Goal: Task Accomplishment & Management: Manage account settings

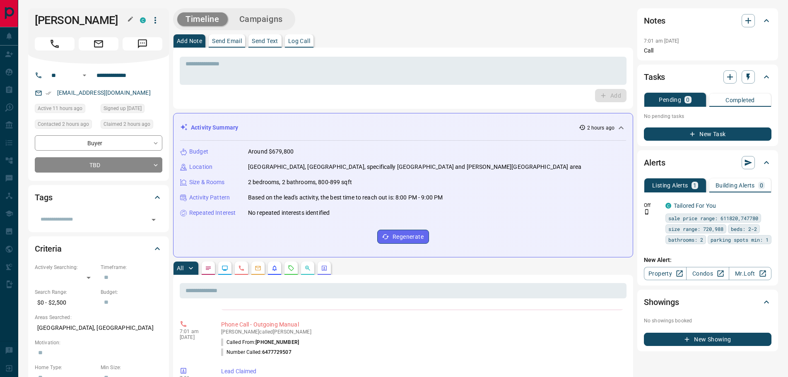
drag, startPoint x: 110, startPoint y: 94, endPoint x: 107, endPoint y: 19, distance: 74.1
click at [107, 19] on h1 "[PERSON_NAME]" at bounding box center [81, 20] width 93 height 13
drag, startPoint x: 107, startPoint y: 19, endPoint x: 52, endPoint y: 21, distance: 55.1
click at [52, 21] on h1 "[PERSON_NAME]" at bounding box center [81, 20] width 93 height 13
copy div "[PERSON_NAME] C"
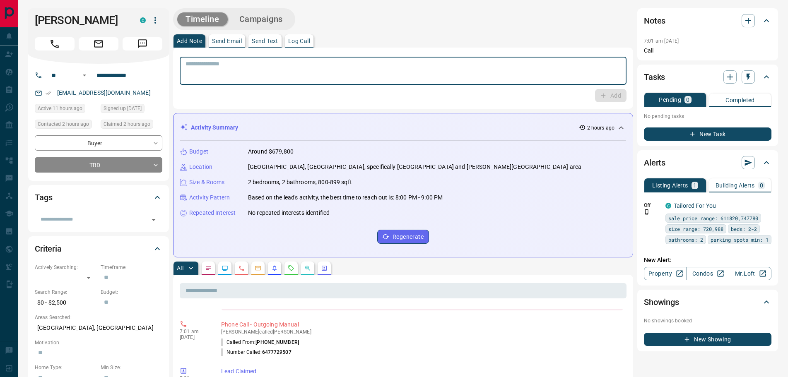
click at [256, 66] on textarea at bounding box center [402, 70] width 435 height 21
type textarea "**********"
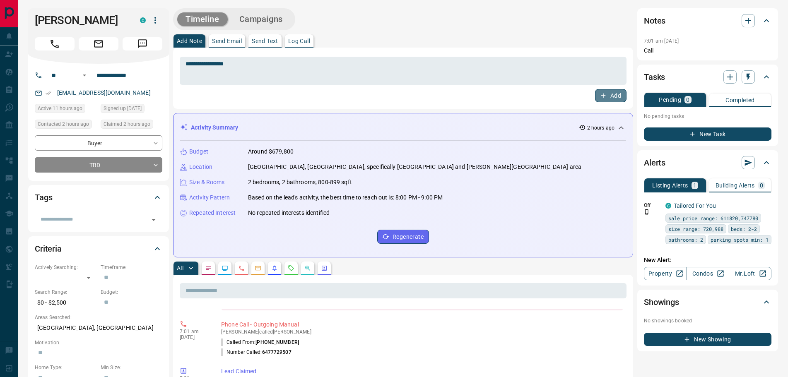
click at [612, 93] on button "Add" at bounding box center [610, 95] width 31 height 13
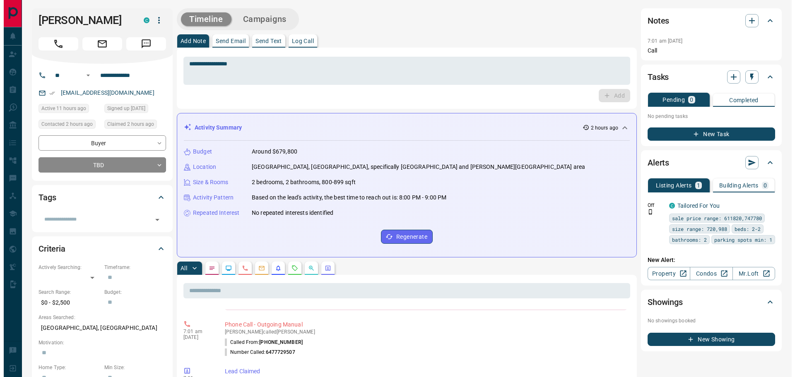
scroll to position [72, 0]
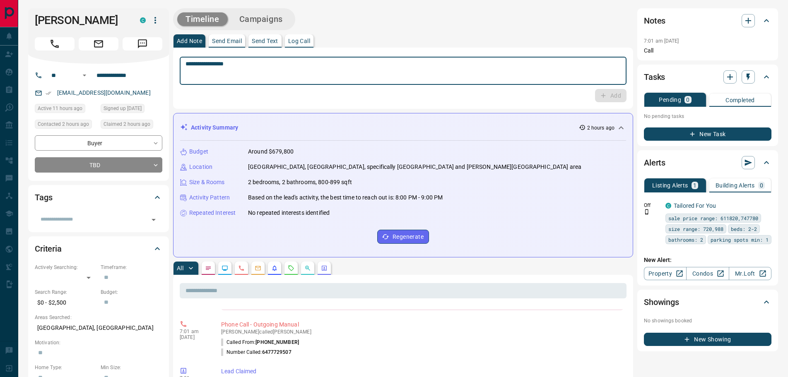
click at [297, 77] on textarea "**********" at bounding box center [402, 70] width 435 height 21
type textarea "*********"
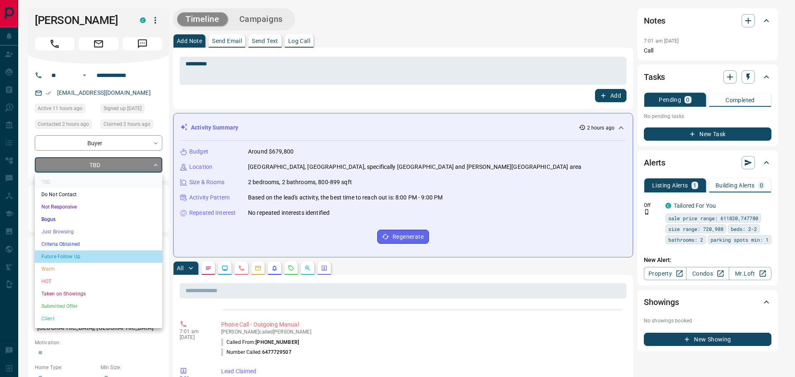
click at [79, 257] on li "Future Follow Up" at bounding box center [98, 256] width 127 height 12
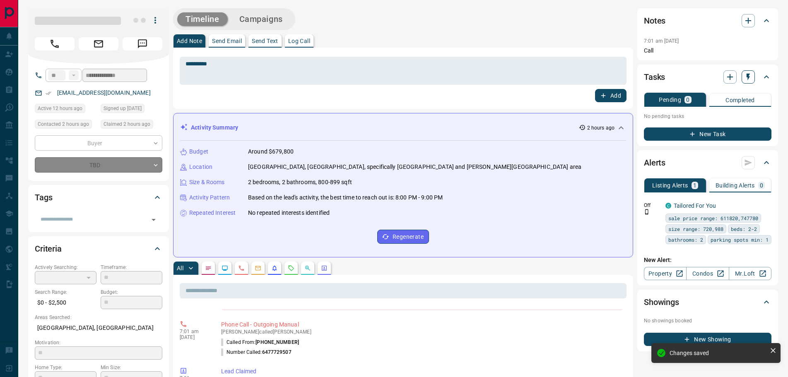
click at [748, 81] on icon "button" at bounding box center [748, 77] width 8 height 8
type input "*"
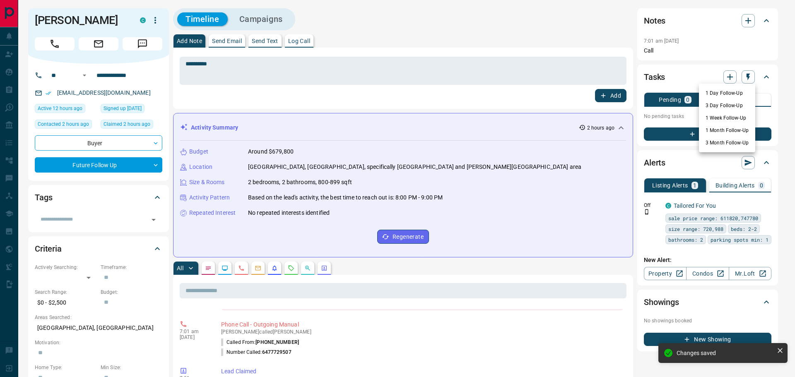
click at [715, 106] on li "3 Day Follow-Up" at bounding box center [727, 105] width 56 height 12
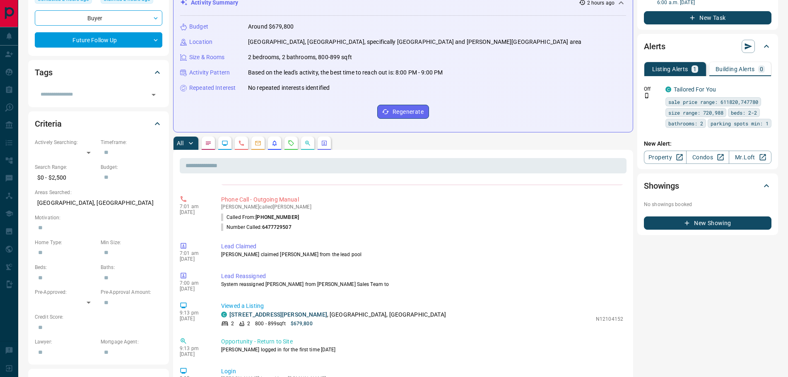
scroll to position [166, 0]
